Goal: Task Accomplishment & Management: Manage account settings

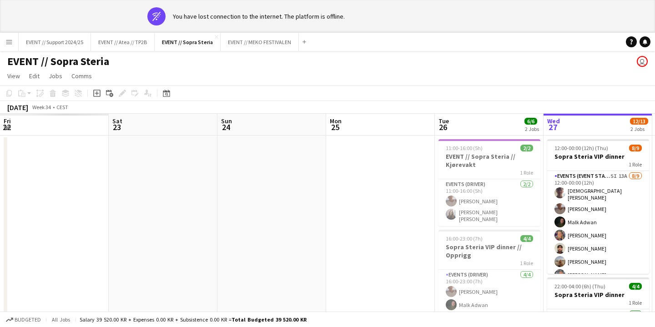
scroll to position [0, 185]
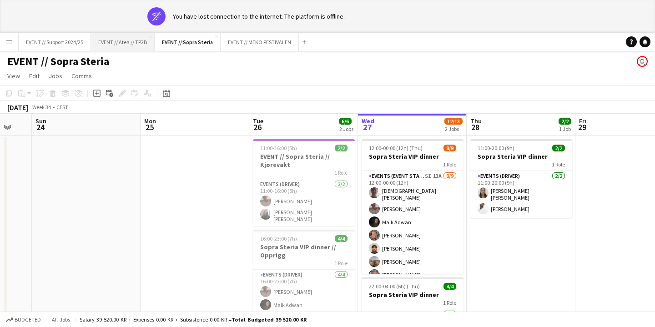
click at [125, 42] on button "EVENT // Atea // TP2B Close" at bounding box center [123, 42] width 64 height 18
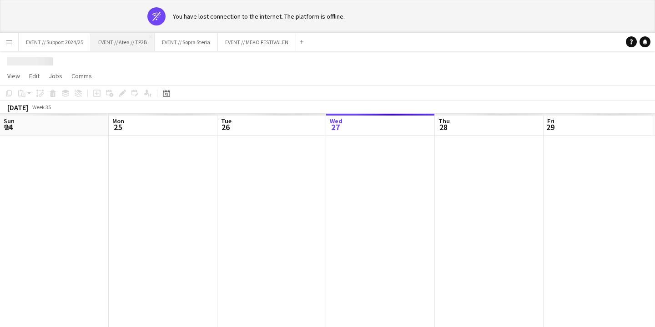
scroll to position [0, 217]
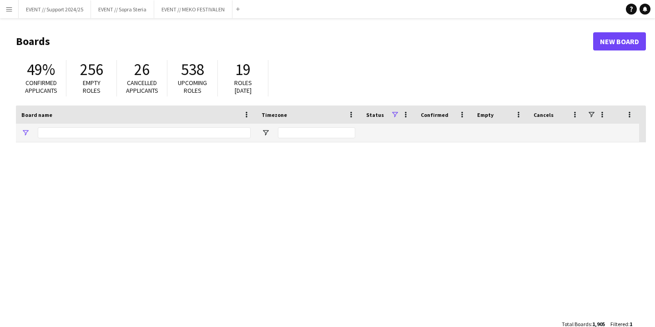
type input "****"
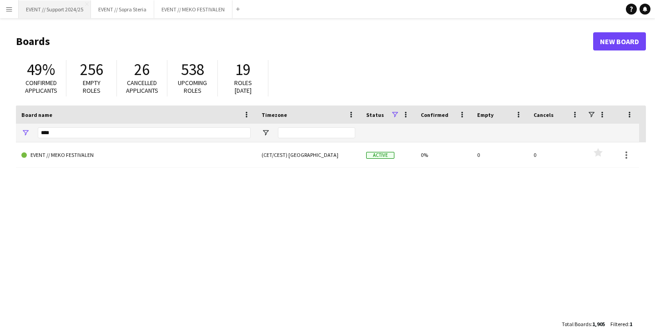
click at [62, 12] on button "EVENT // Support 2024/25 Close" at bounding box center [55, 9] width 72 height 18
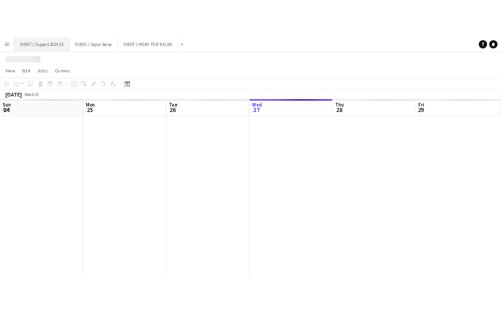
scroll to position [0, 217]
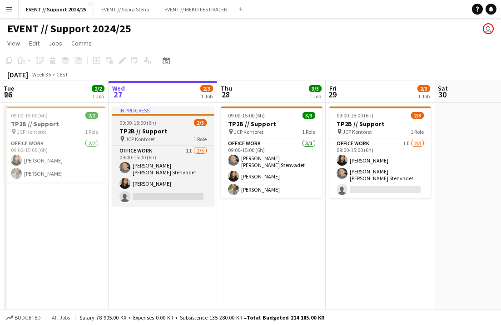
click at [163, 129] on h3 "TP2B // Support" at bounding box center [163, 131] width 102 height 8
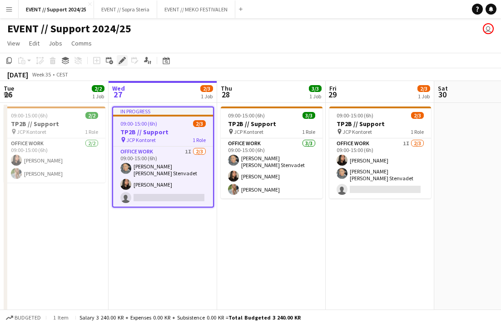
click at [123, 63] on icon "Edit" at bounding box center [122, 60] width 7 height 7
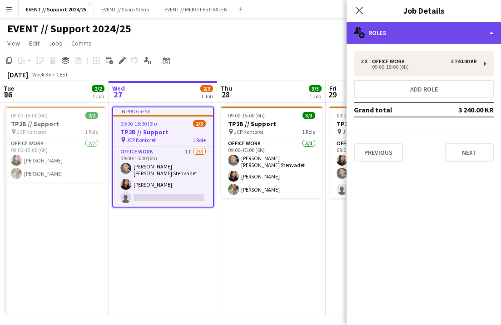
click at [409, 25] on div "multiple-users-add Roles" at bounding box center [424, 33] width 155 height 22
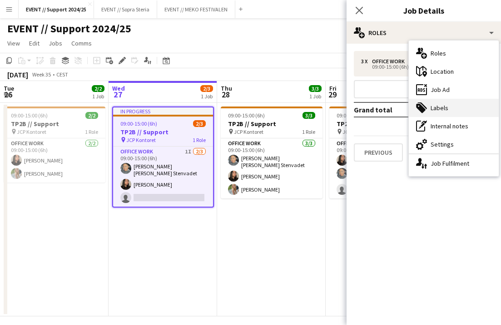
click at [449, 107] on div "tags-double Labels" at bounding box center [454, 108] width 90 height 18
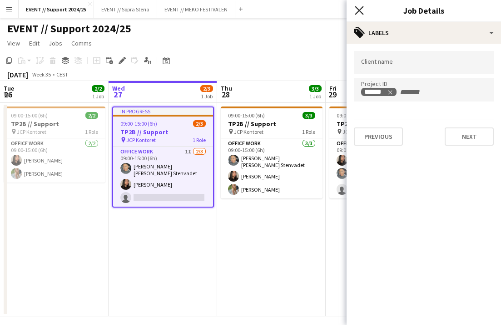
click at [360, 8] on icon "Close pop-in" at bounding box center [359, 10] width 9 height 9
